Goal: Transaction & Acquisition: Book appointment/travel/reservation

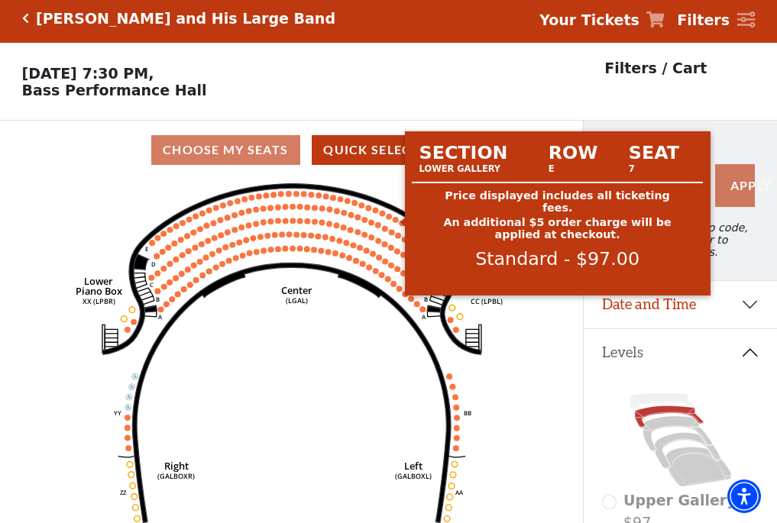
scroll to position [71, 0]
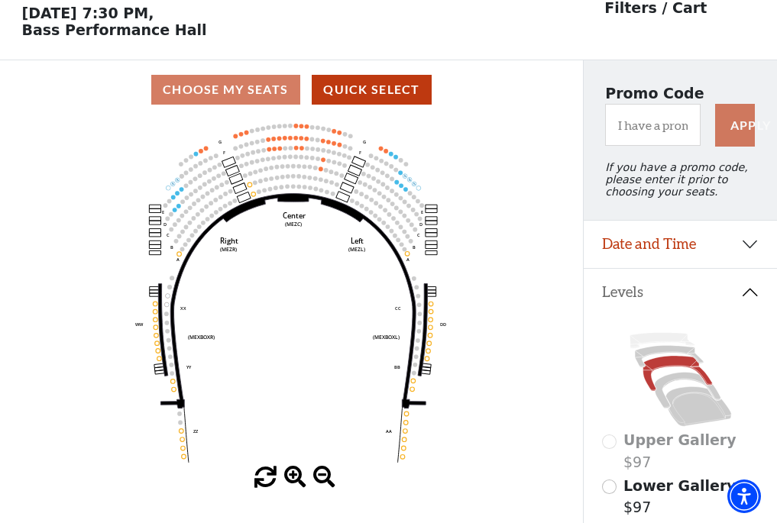
scroll to position [71, 0]
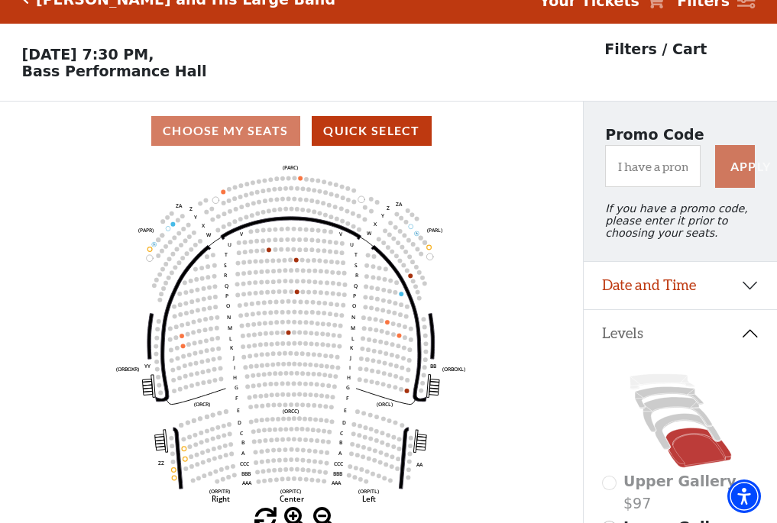
scroll to position [71, 0]
